Goal: Check status: Check status

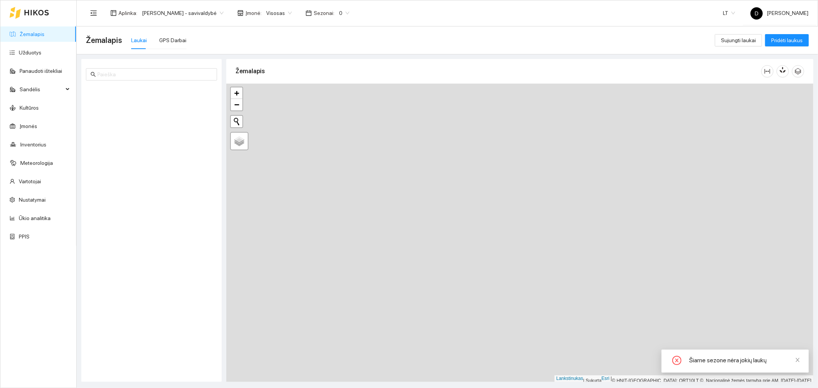
click at [347, 13] on span "0" at bounding box center [344, 13] width 10 height 12
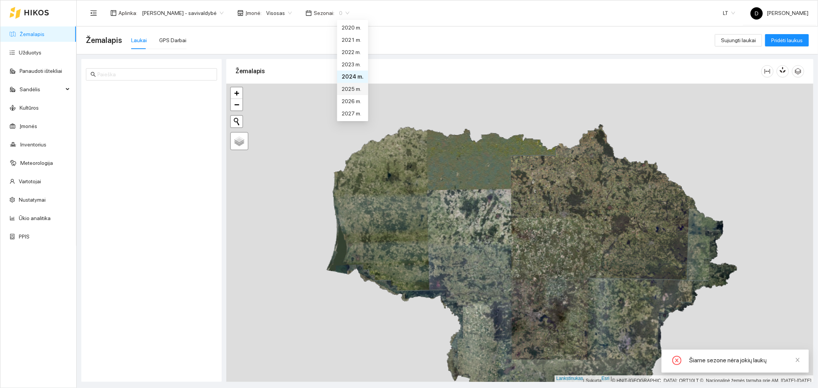
click at [352, 87] on font "2025 m." at bounding box center [352, 89] width 20 height 6
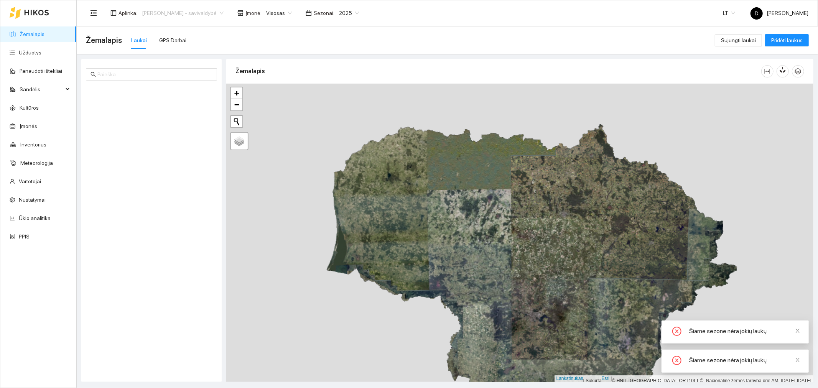
click at [210, 11] on font "[PERSON_NAME] - savivaldybė" at bounding box center [179, 13] width 75 height 6
click at [186, 37] on font "[PERSON_NAME] aplinka" at bounding box center [172, 40] width 60 height 6
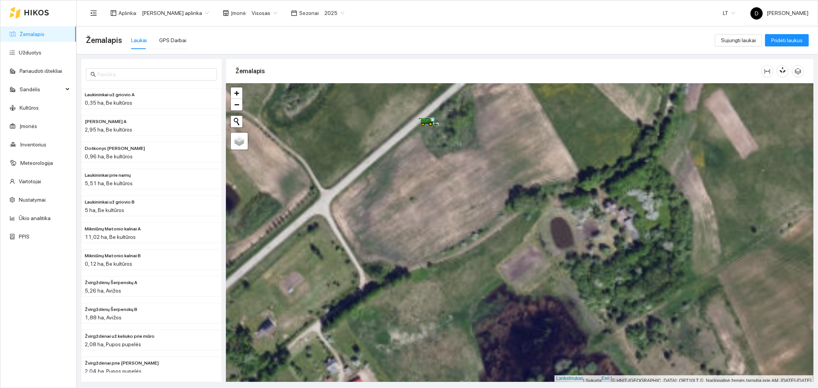
scroll to position [2, 0]
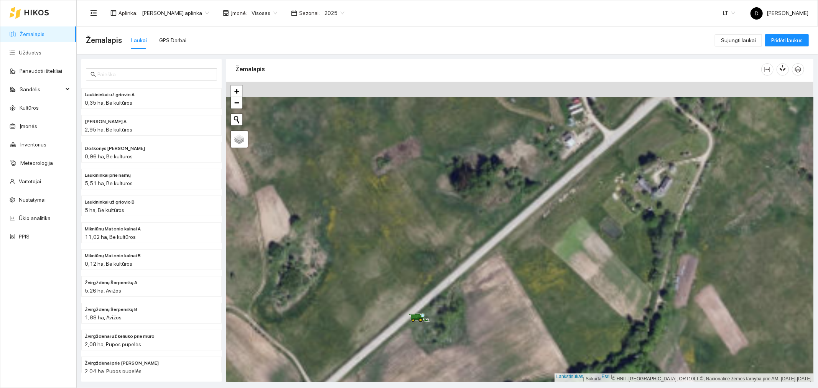
drag, startPoint x: 446, startPoint y: 145, endPoint x: 436, endPoint y: 330, distance: 185.6
click at [436, 332] on div at bounding box center [519, 232] width 587 height 301
